Goal: Check status: Check status

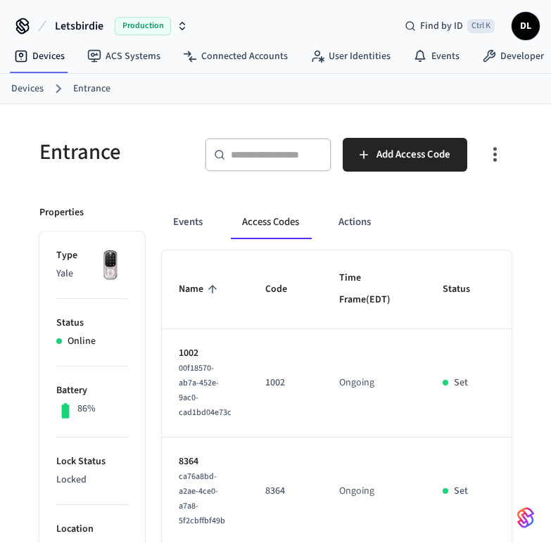
scroll to position [58, 0]
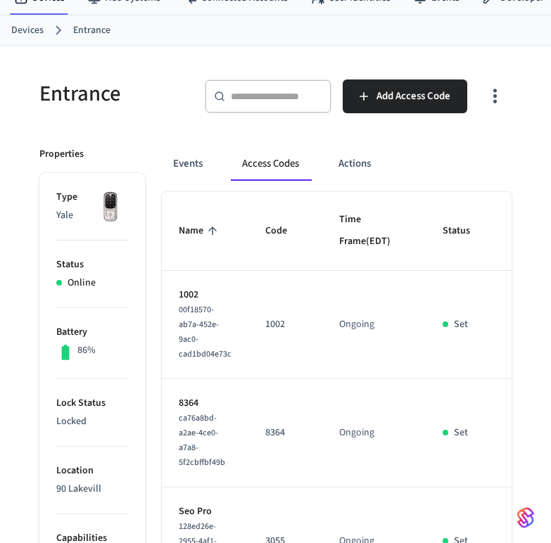
click at [124, 243] on li "Status Online" at bounding box center [92, 273] width 72 height 67
click at [179, 302] on p "1002" at bounding box center [205, 295] width 53 height 15
click at [198, 335] on span "00f18570-ab7a-452e-9ac0-cad1bd04e73c" at bounding box center [205, 332] width 53 height 56
click at [377, 406] on td "Ongoing" at bounding box center [373, 433] width 103 height 108
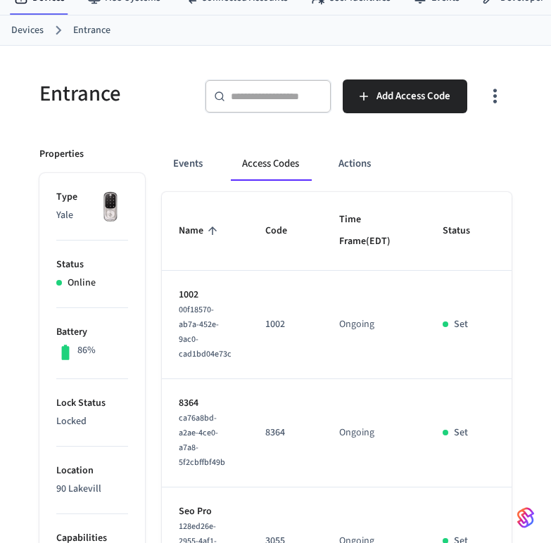
click at [402, 151] on div "Events Access Codes Actions" at bounding box center [336, 164] width 349 height 34
click at [124, 243] on li "Status Online" at bounding box center [92, 273] width 72 height 67
click at [179, 302] on p "1002" at bounding box center [205, 295] width 53 height 15
click at [198, 335] on span "00f18570-ab7a-452e-9ac0-cad1bd04e73c" at bounding box center [205, 332] width 53 height 56
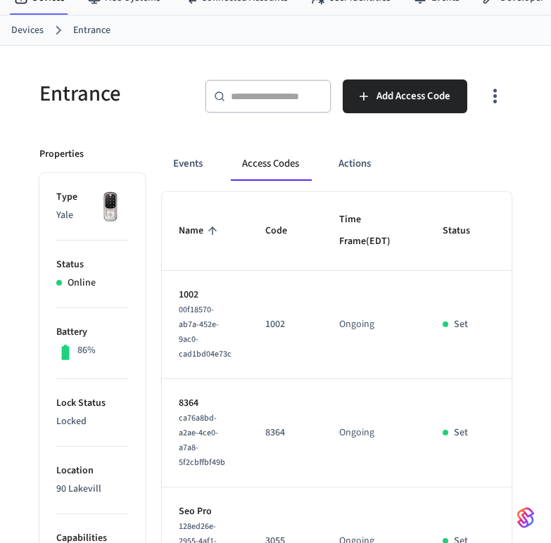
click at [425, 335] on td "Set" at bounding box center [464, 325] width 79 height 108
click at [377, 406] on td "Ongoing" at bounding box center [373, 433] width 103 height 108
